Goal: Navigation & Orientation: Find specific page/section

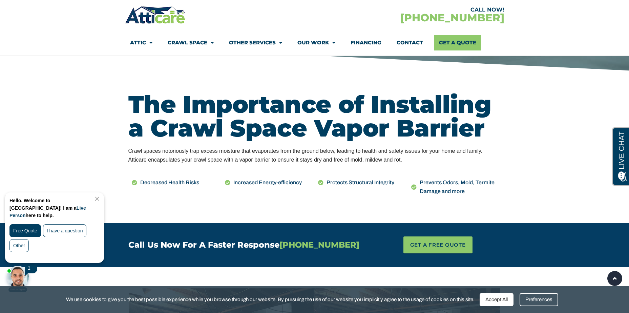
scroll to position [169, 0]
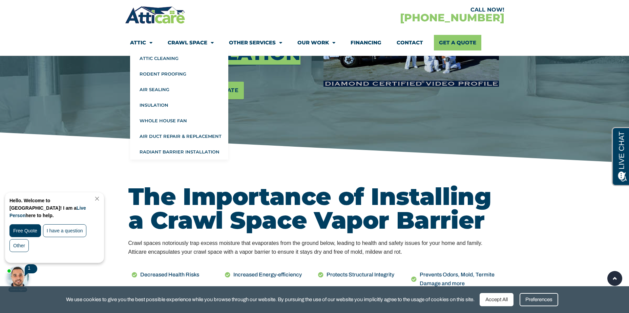
click at [140, 44] on link "Attic" at bounding box center [141, 43] width 22 height 16
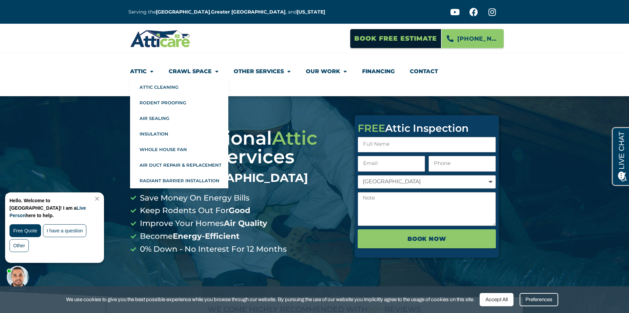
click at [140, 71] on link "Attic" at bounding box center [141, 72] width 23 height 16
click at [148, 134] on link "Insulation" at bounding box center [179, 134] width 98 height 16
